Goal: Contribute content: Contribute content

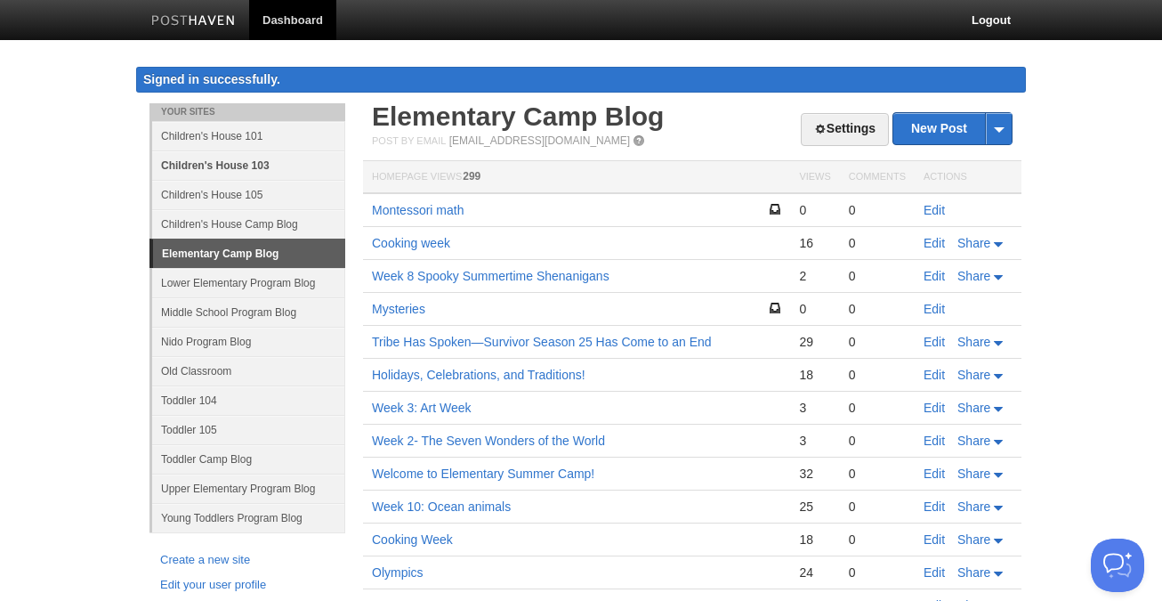
click at [263, 162] on link "Children's House 103" at bounding box center [248, 164] width 193 height 29
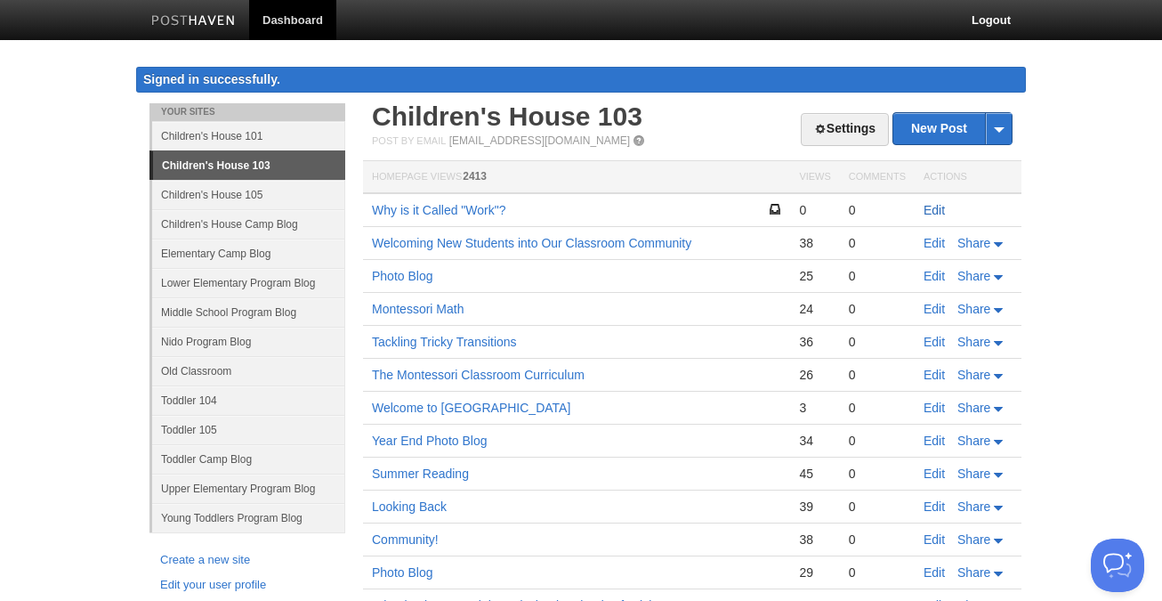
click at [937, 206] on link "Edit" at bounding box center [934, 210] width 21 height 14
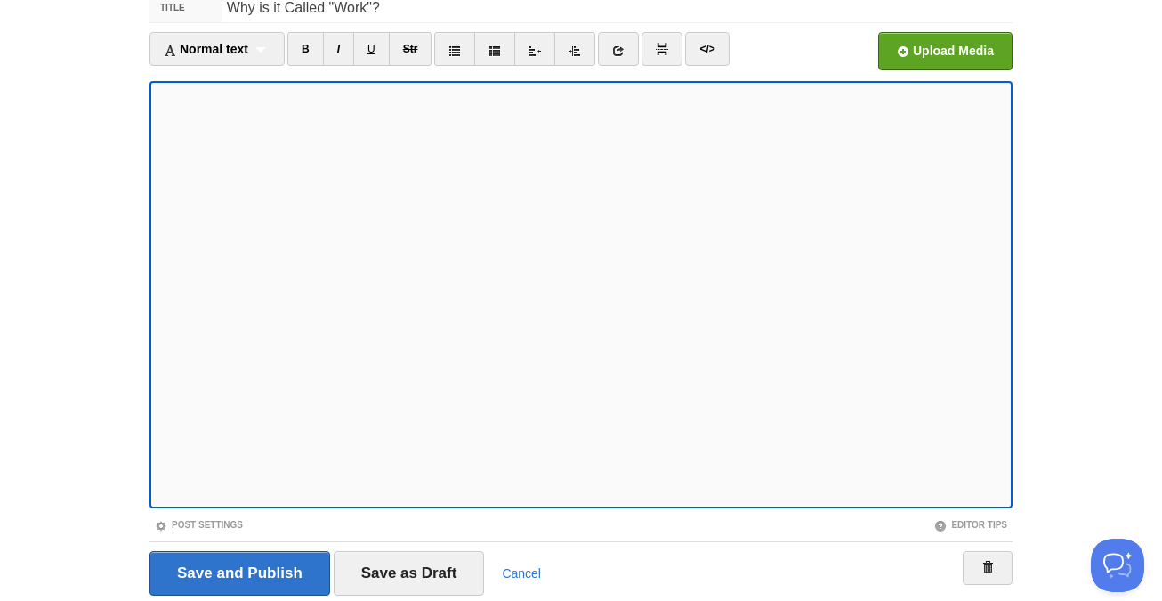
scroll to position [121, 0]
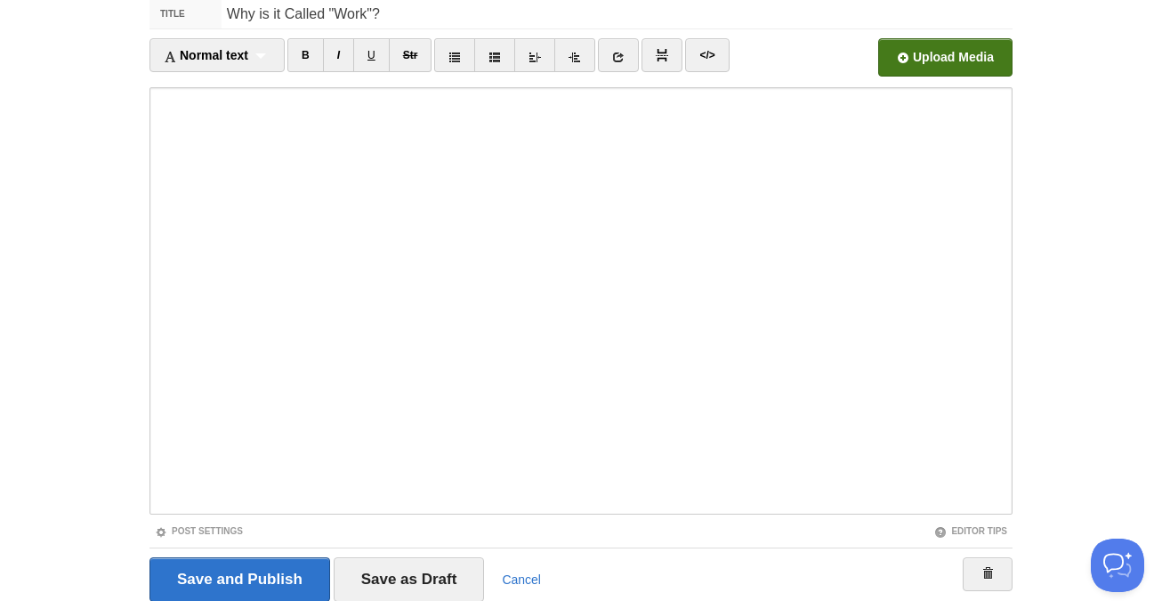
click at [961, 47] on input "file" at bounding box center [408, 62] width 1347 height 91
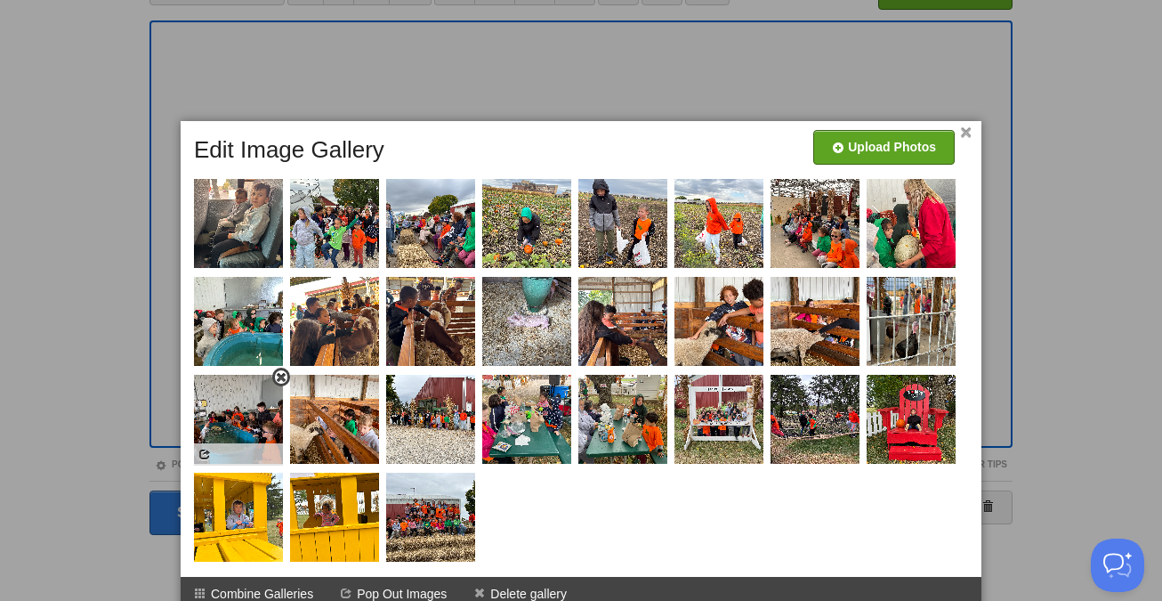
scroll to position [198, 0]
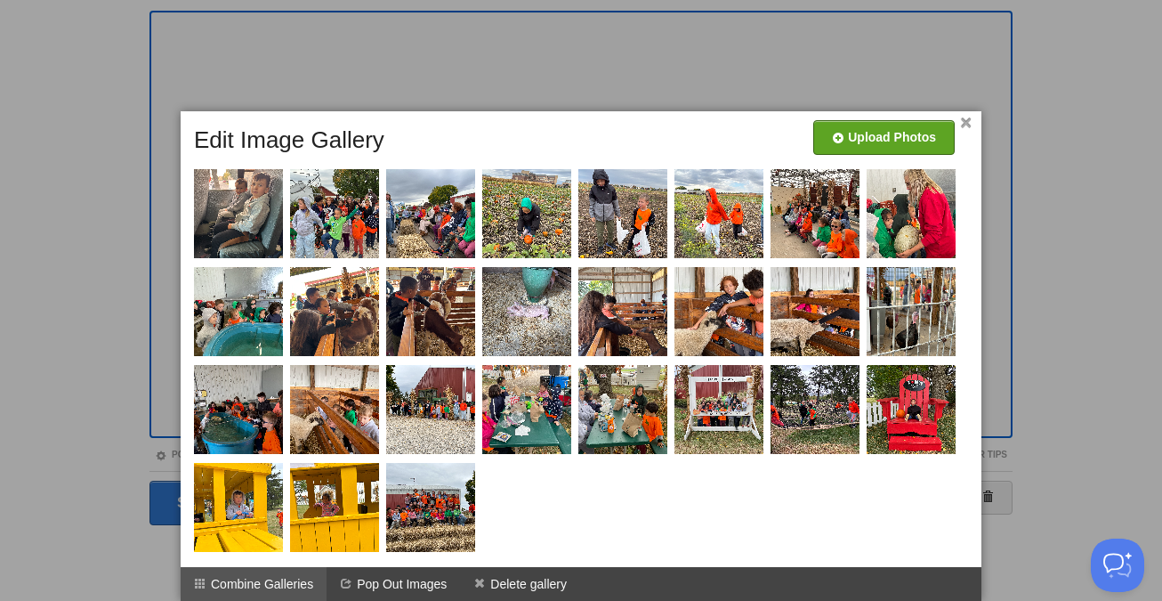
click at [301, 580] on li "Combine Galleries" at bounding box center [254, 584] width 146 height 34
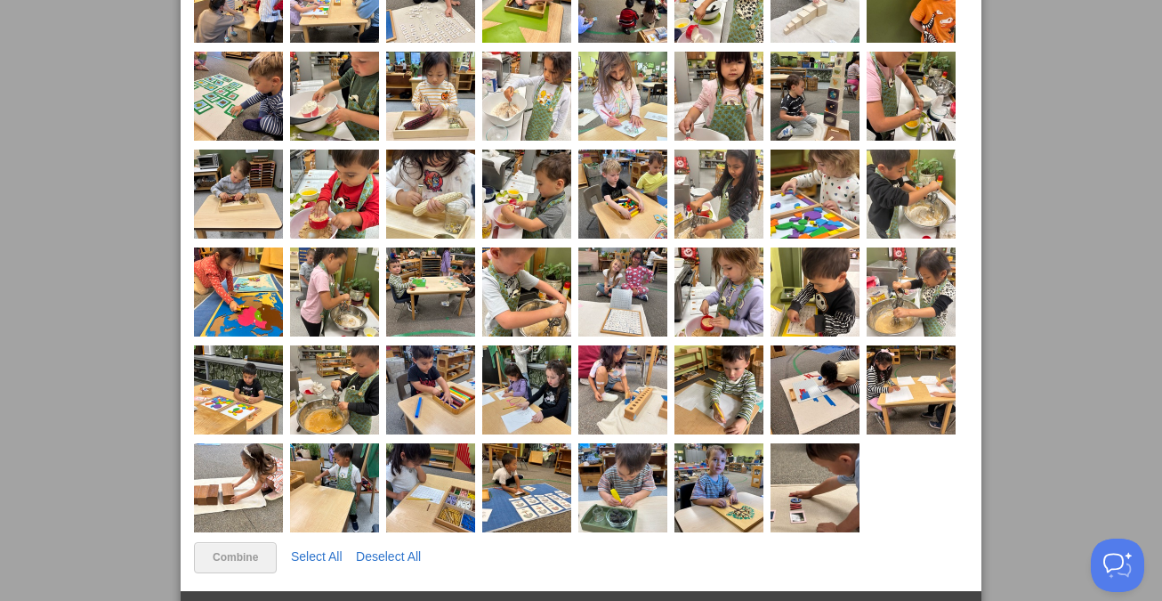
scroll to position [1064, 0]
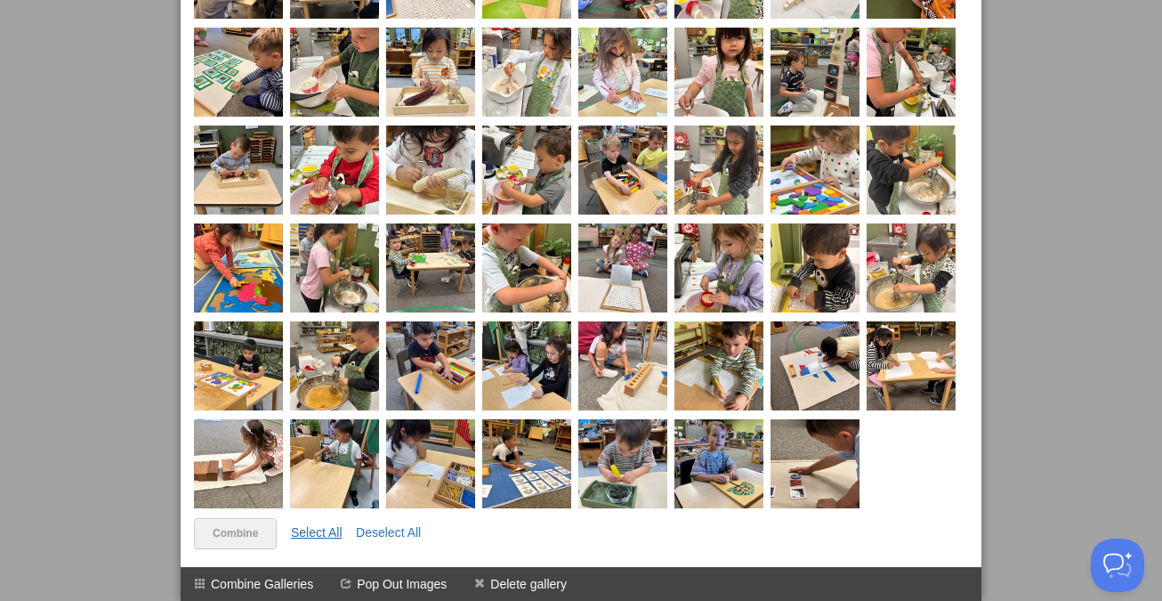
click at [321, 530] on link "Select All" at bounding box center [317, 532] width 52 height 14
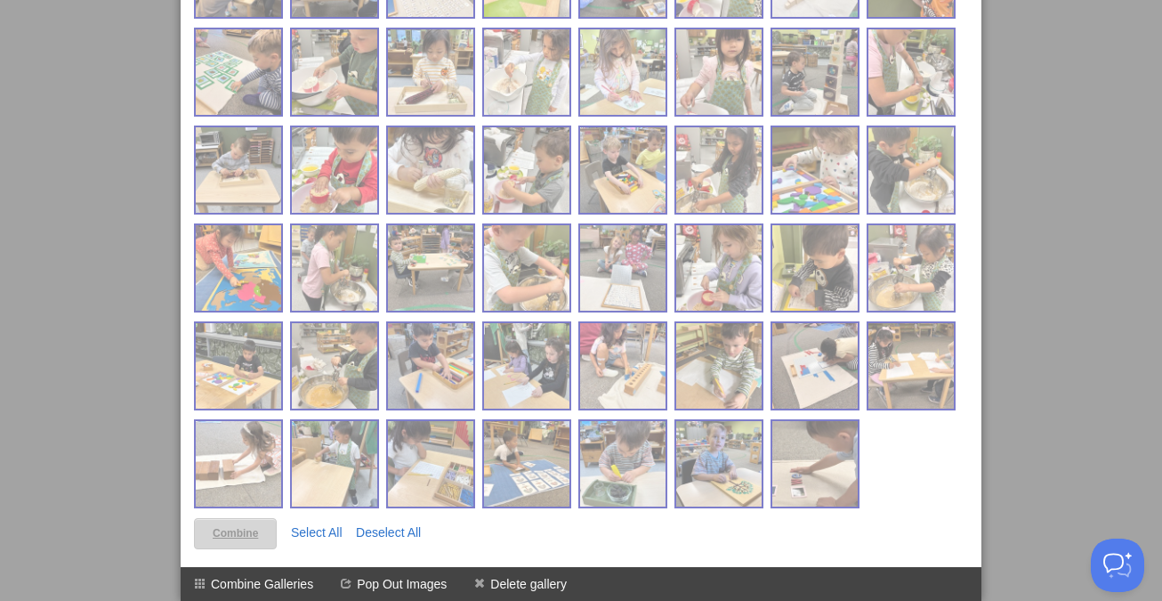
click at [248, 530] on link "Combine" at bounding box center [235, 533] width 83 height 31
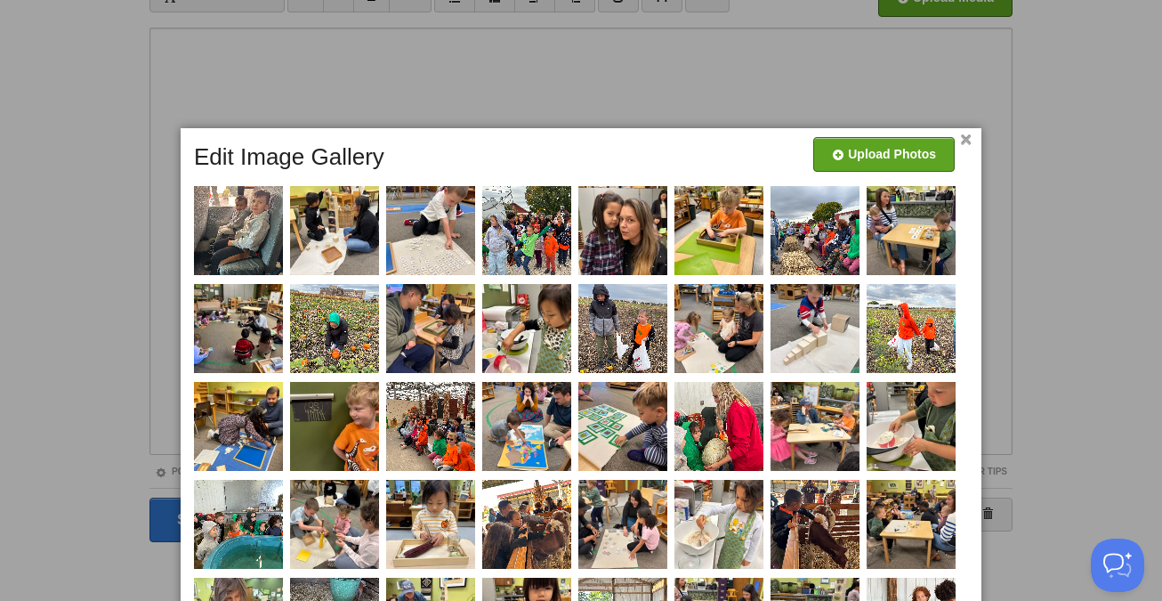
scroll to position [0, 0]
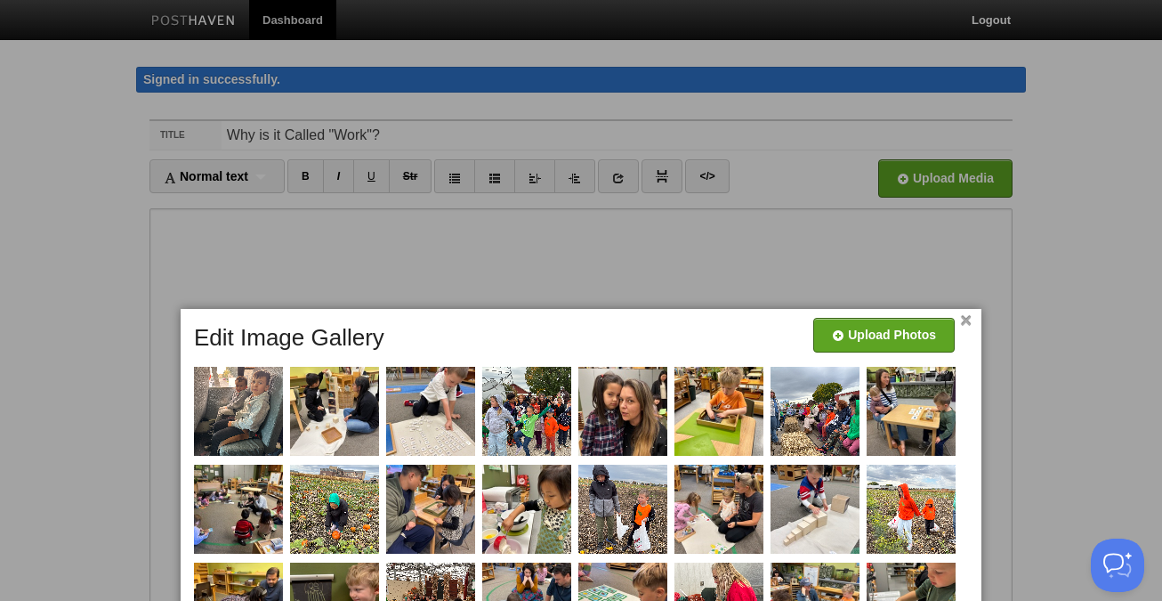
click at [967, 320] on link "×" at bounding box center [966, 321] width 12 height 10
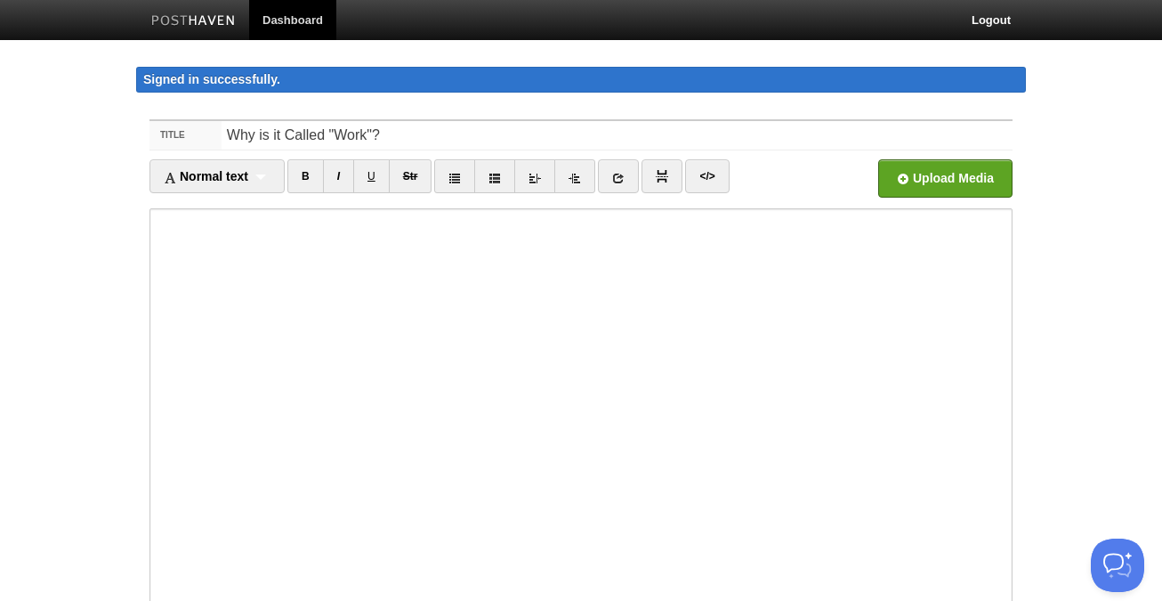
scroll to position [188, 0]
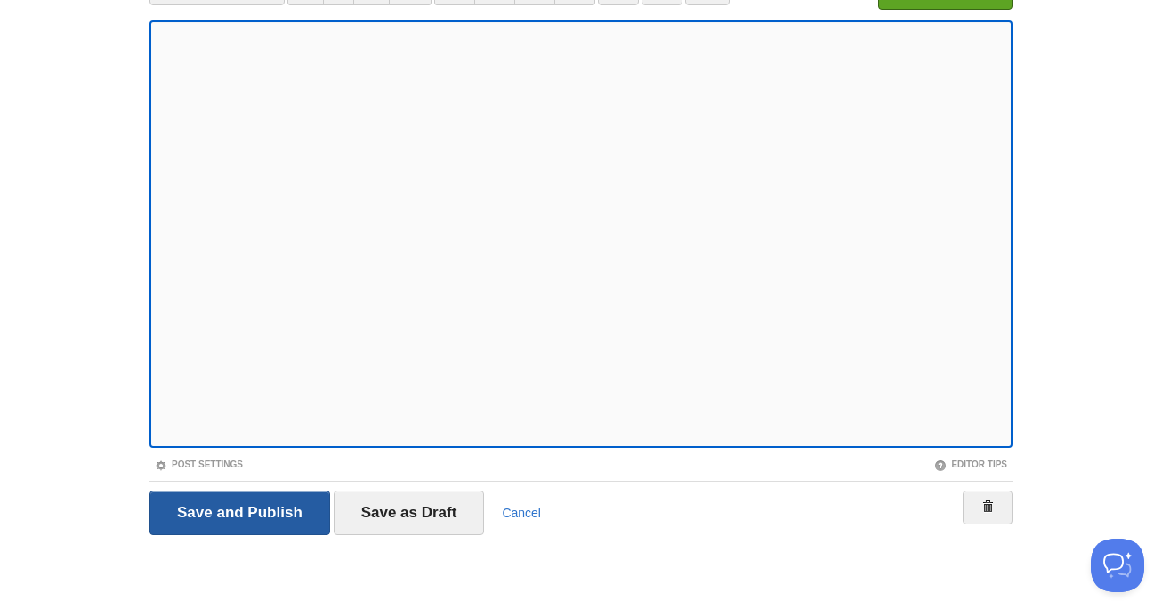
click at [208, 503] on input "Save and Publish" at bounding box center [240, 512] width 181 height 45
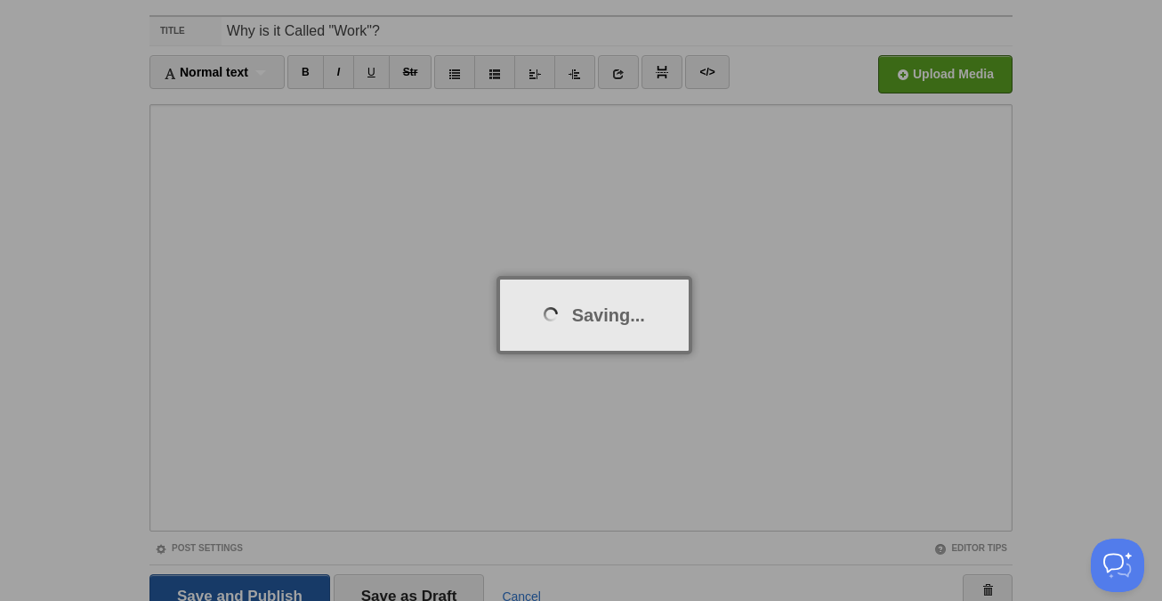
scroll to position [103, 0]
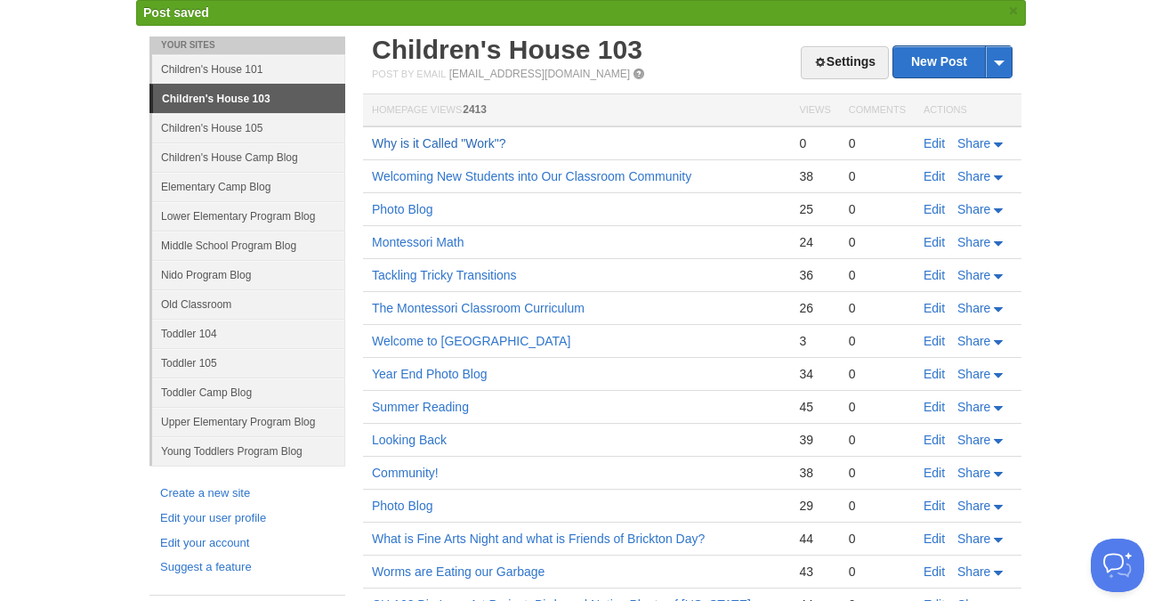
click at [419, 142] on link "Why is it Called "Work"?" at bounding box center [439, 143] width 134 height 14
